Goal: Information Seeking & Learning: Learn about a topic

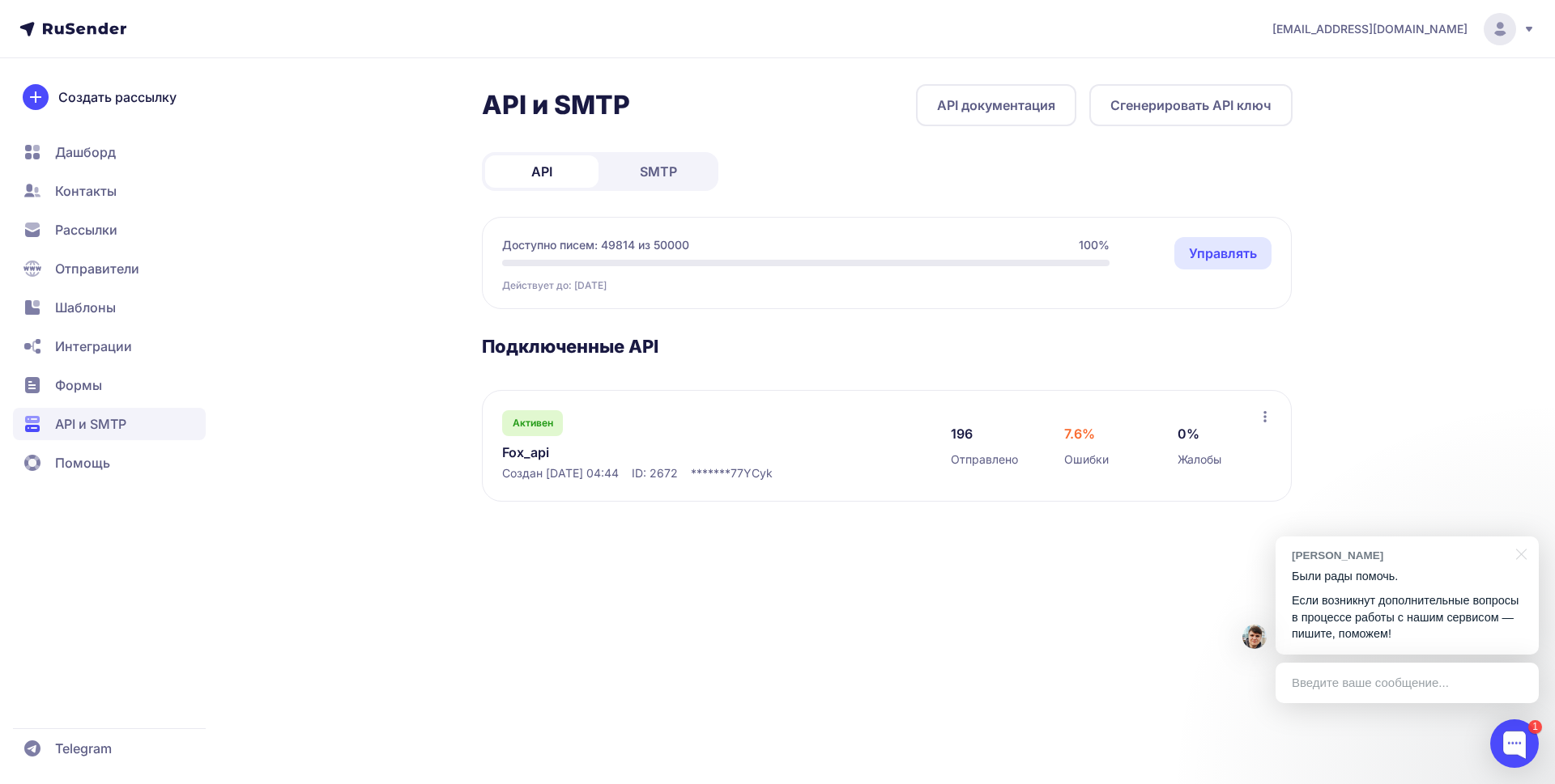
click at [100, 424] on span "API и SMTP" at bounding box center [90, 424] width 71 height 19
click at [517, 454] on link "Fox_api" at bounding box center [668, 452] width 332 height 19
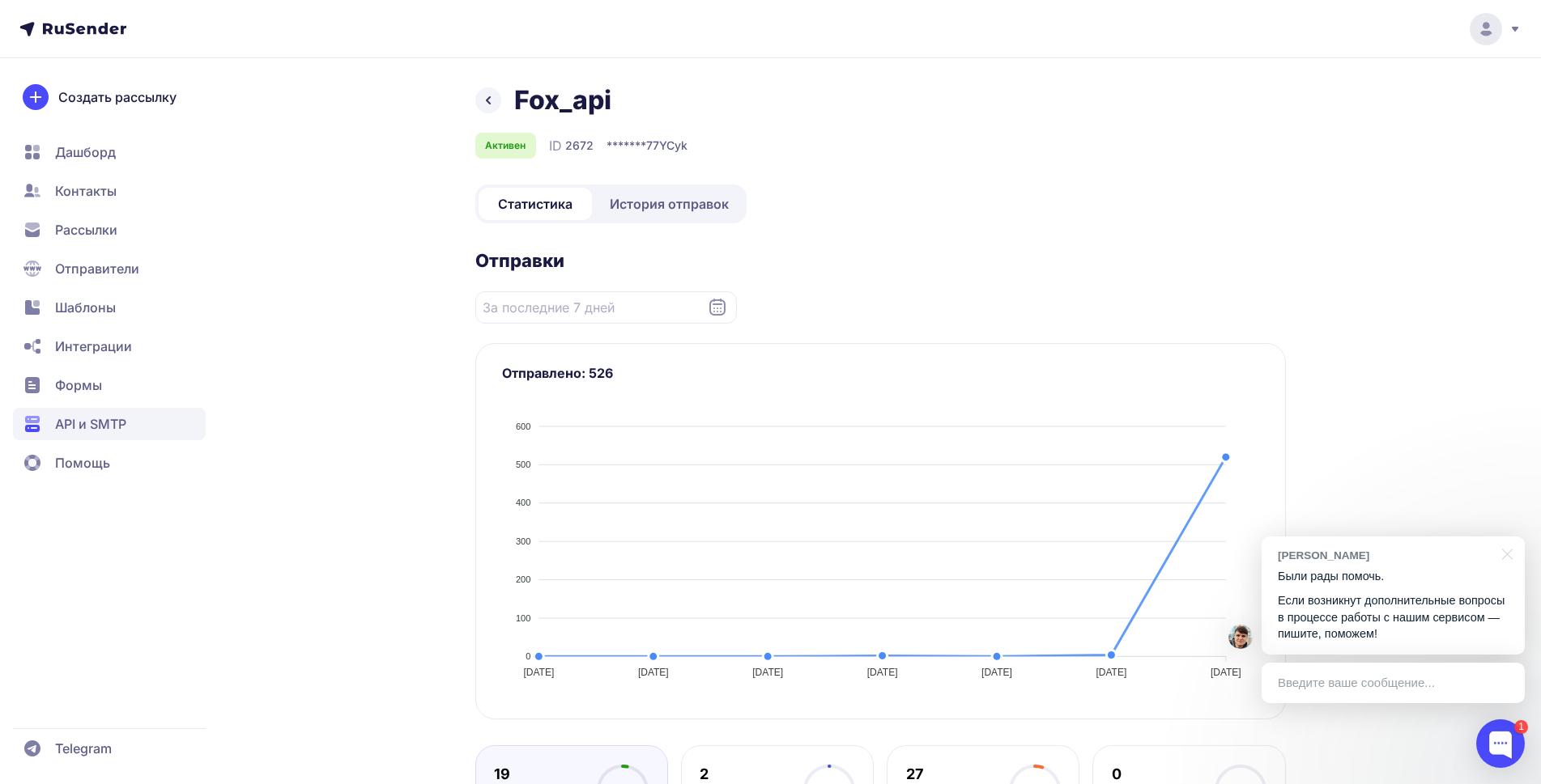
click at [643, 192] on link "История отправок" at bounding box center [670, 204] width 149 height 32
